Goal: Information Seeking & Learning: Learn about a topic

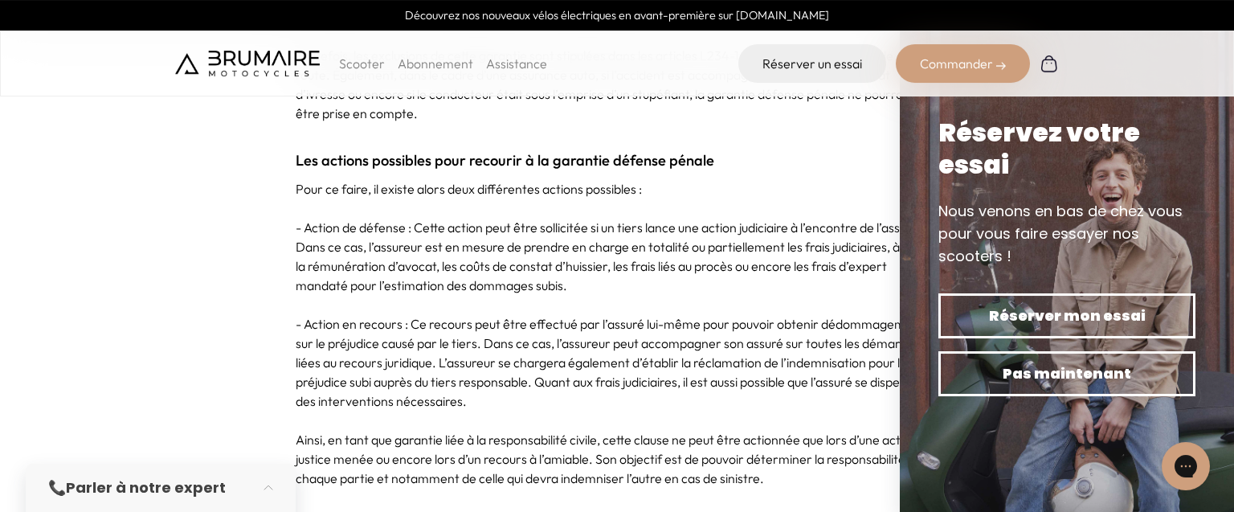
scroll to position [1187, 0]
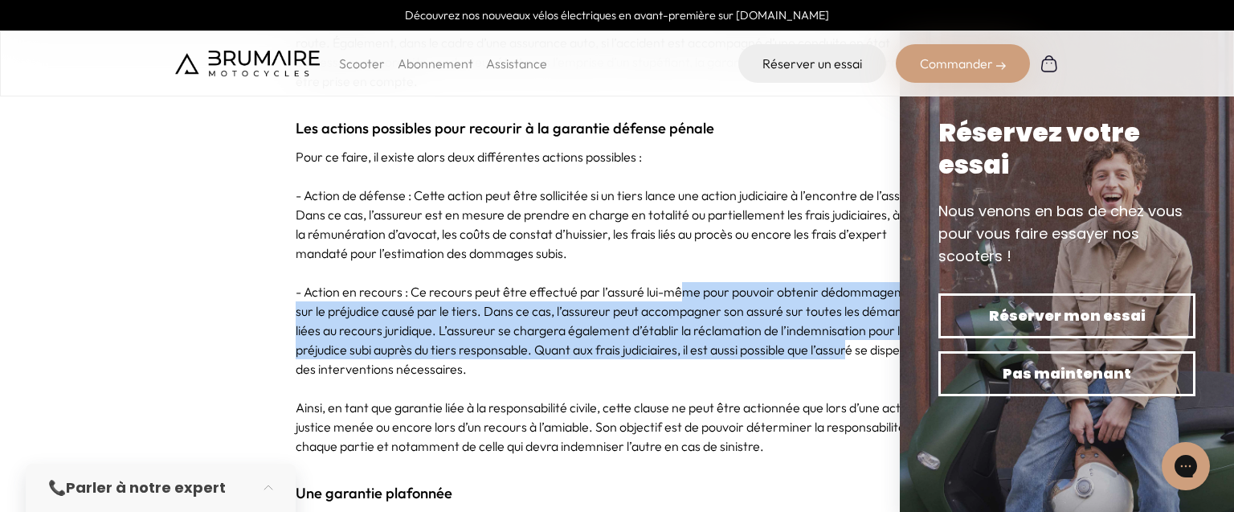
drag, startPoint x: 685, startPoint y: 300, endPoint x: 856, endPoint y: 343, distance: 176.3
click at [856, 343] on p "- Action en recours : Ce recours peut être effectué par l’assuré lui-même pour …" at bounding box center [617, 330] width 643 height 96
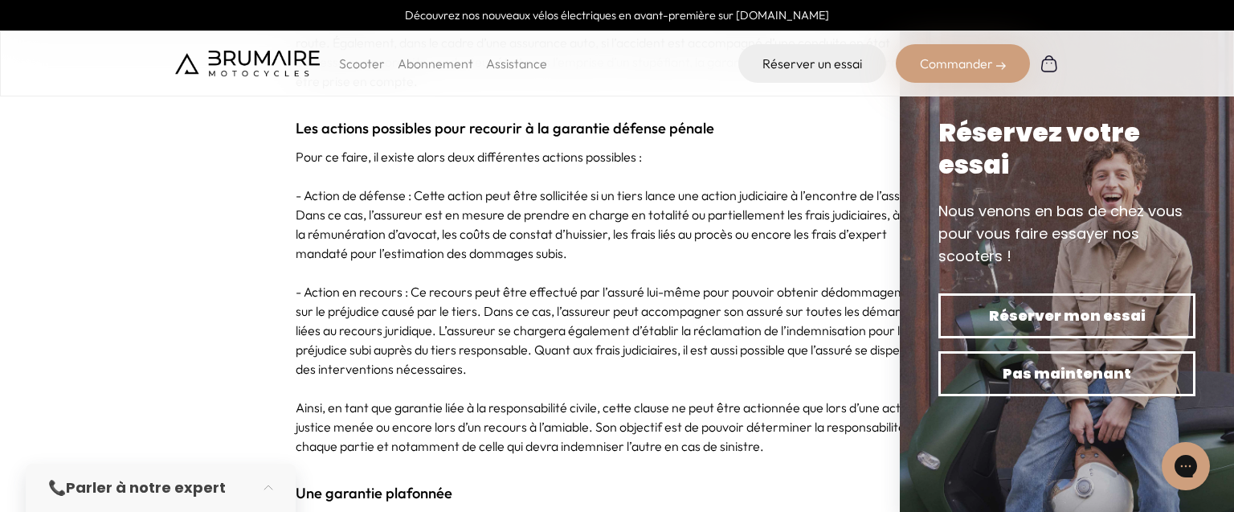
click at [773, 360] on p "- Action en recours : Ce recours peut être effectué par l’assuré lui-même pour …" at bounding box center [617, 330] width 643 height 96
drag, startPoint x: 534, startPoint y: 349, endPoint x: 913, endPoint y: 358, distance: 379.3
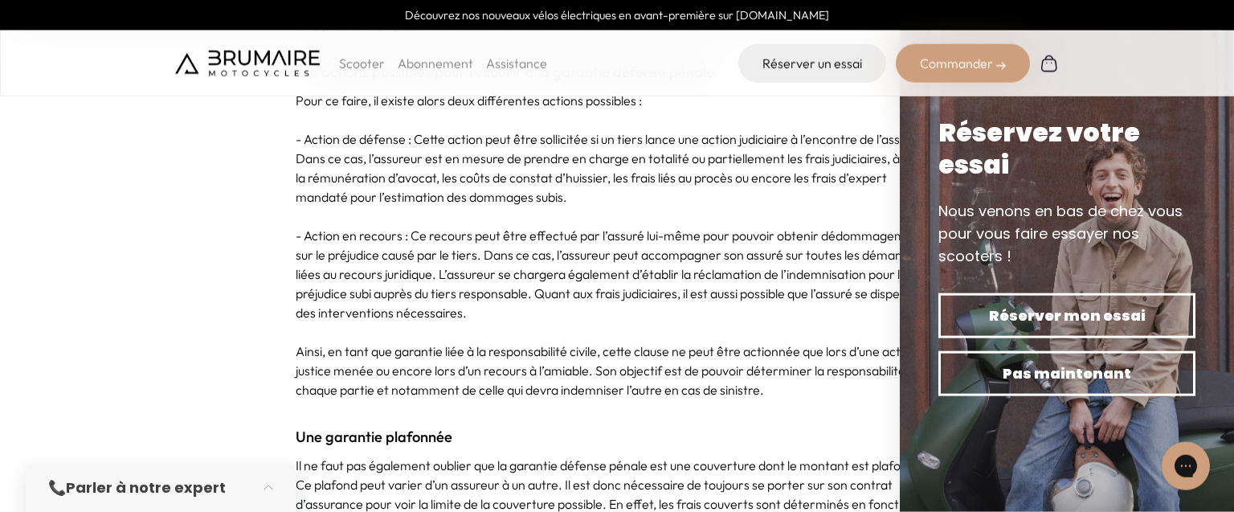
scroll to position [1273, 0]
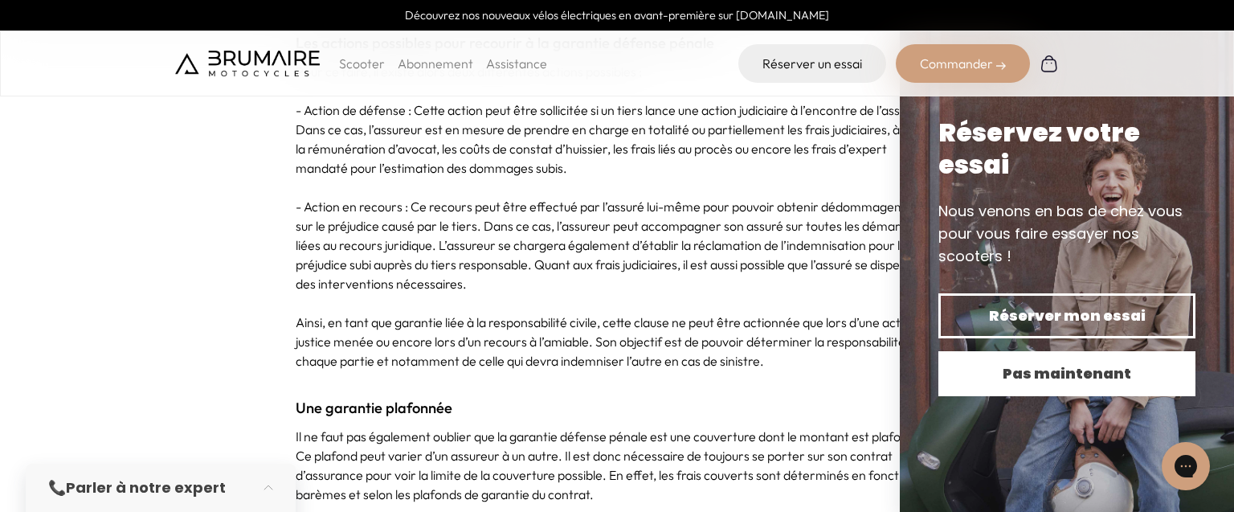
click at [991, 368] on span "Pas maintenant" at bounding box center [1066, 373] width 201 height 22
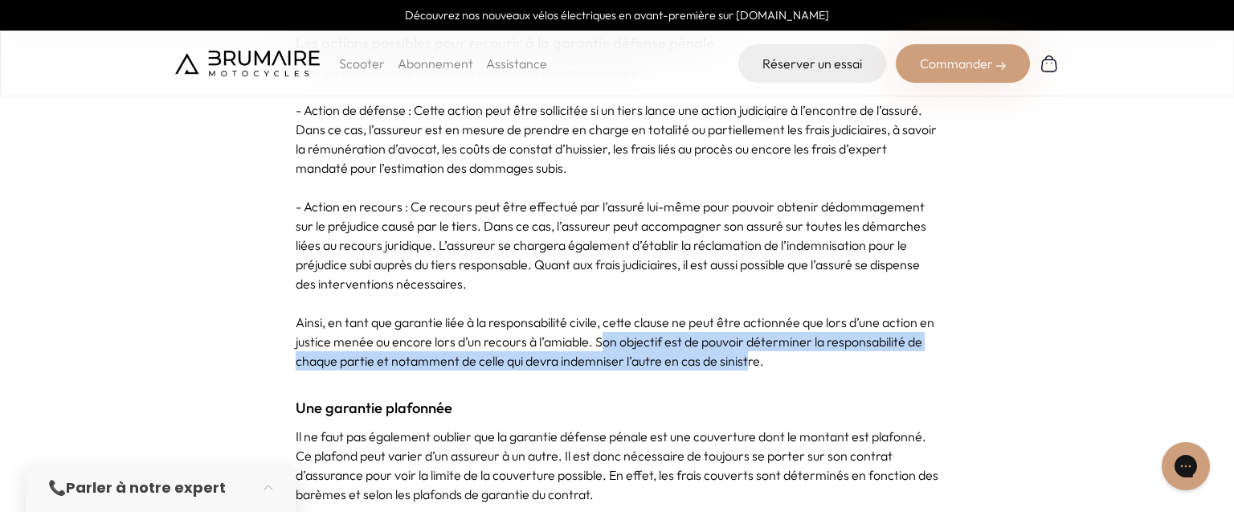
drag, startPoint x: 618, startPoint y: 340, endPoint x: 766, endPoint y: 355, distance: 148.6
click at [766, 355] on p "Ainsi, en tant que garantie liée à la responsabilité civile, cette clause ne pe…" at bounding box center [617, 342] width 643 height 58
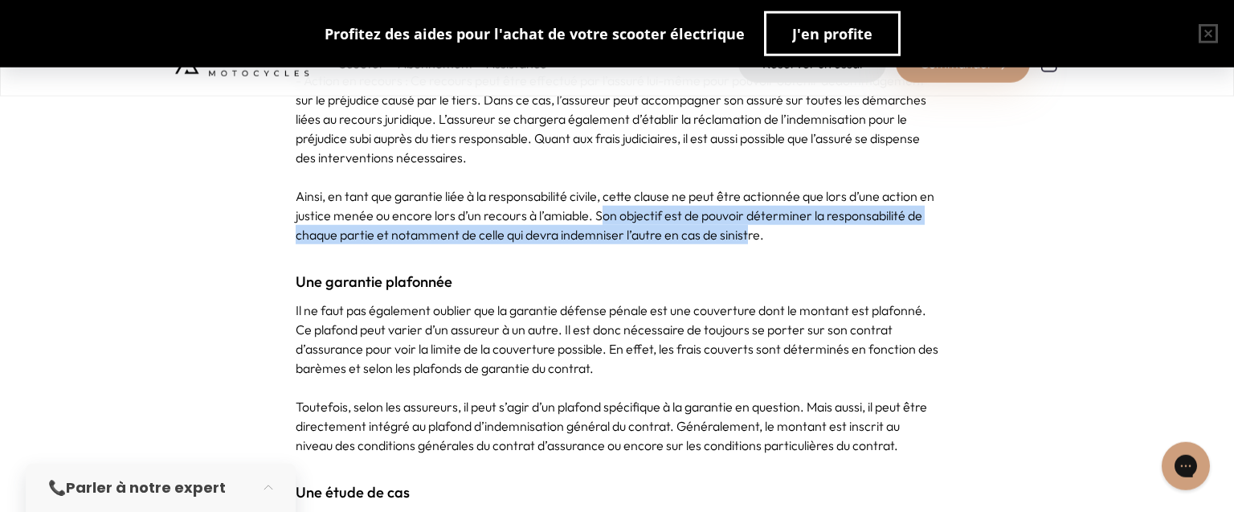
scroll to position [1442, 0]
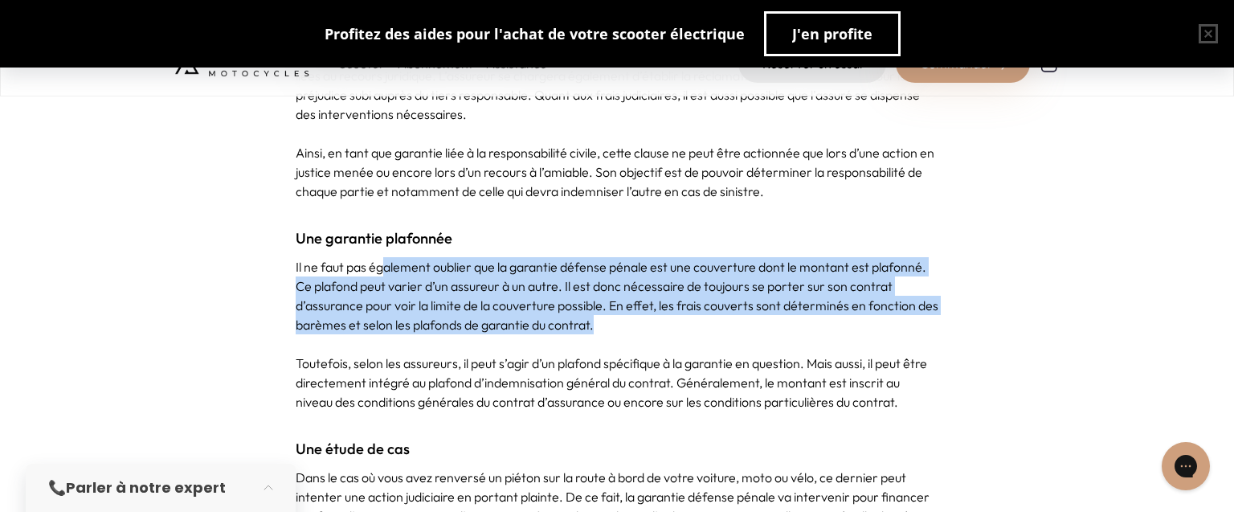
drag, startPoint x: 385, startPoint y: 276, endPoint x: 627, endPoint y: 321, distance: 246.8
click at [627, 321] on p "Il ne faut pas également oublier que la garantie défense pénale est une couvert…" at bounding box center [617, 295] width 643 height 77
